Goal: Information Seeking & Learning: Learn about a topic

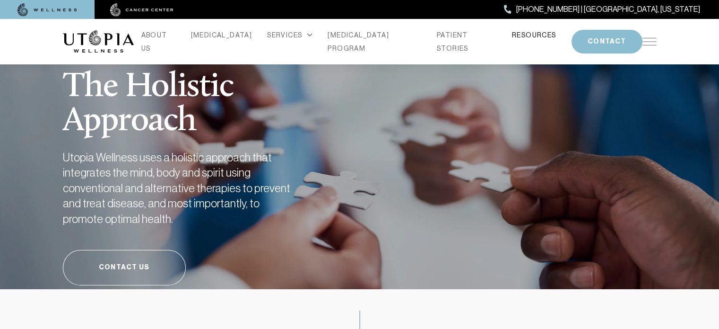
click at [512, 40] on link "RESOURCES" at bounding box center [534, 34] width 44 height 13
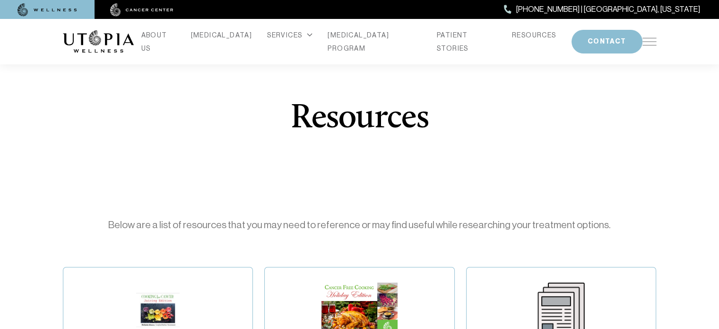
click at [643, 39] on img at bounding box center [650, 42] width 14 height 8
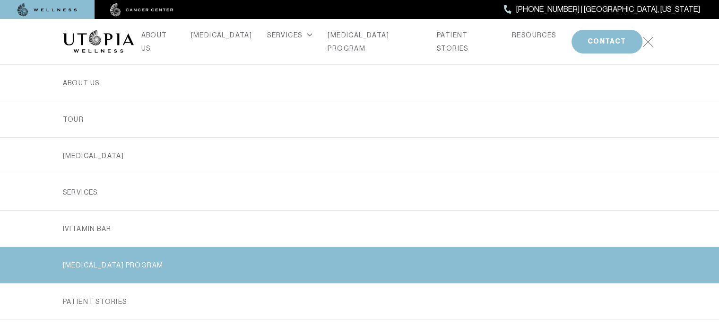
click at [135, 251] on link "[MEDICAL_DATA] PROGRAM" at bounding box center [360, 265] width 594 height 36
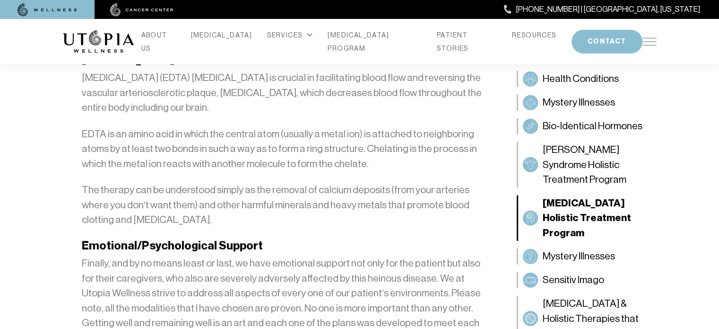
scroll to position [2222, 0]
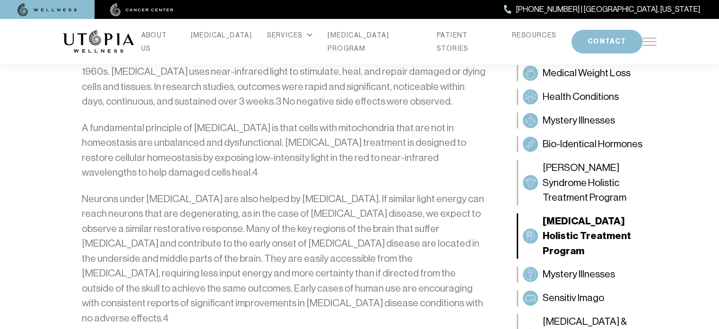
click at [649, 38] on img at bounding box center [650, 42] width 14 height 8
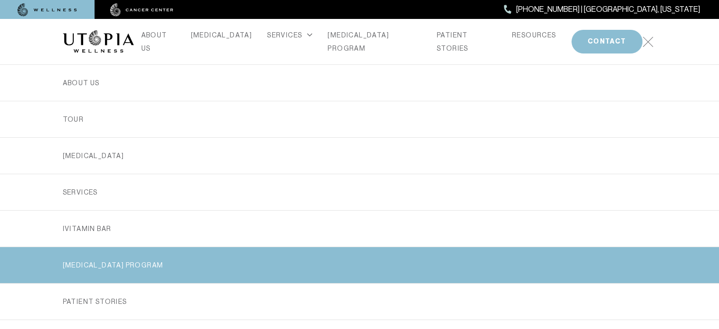
scroll to position [2411, 0]
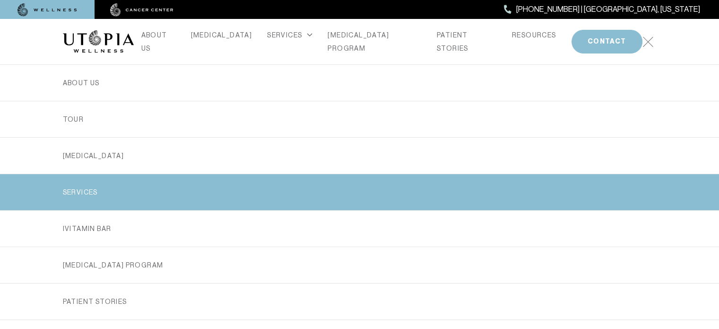
click at [57, 186] on div "SERVICES" at bounding box center [359, 192] width 605 height 36
click at [85, 187] on link "SERVICES" at bounding box center [360, 192] width 594 height 36
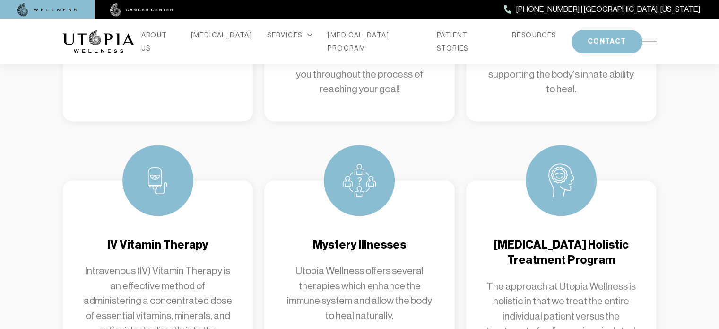
scroll to position [1041, 0]
